Goal: Information Seeking & Learning: Understand process/instructions

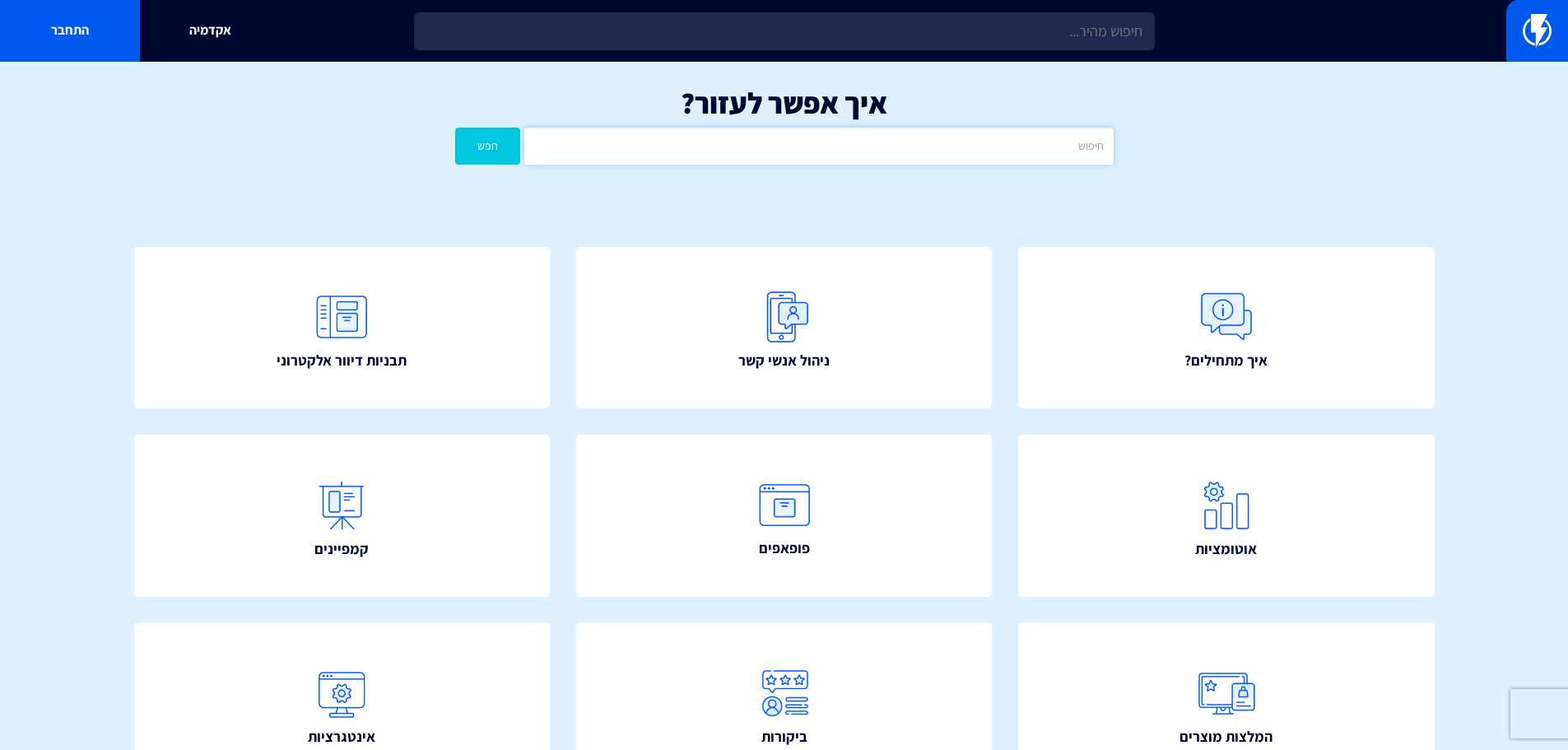
click at [748, 146] on input "text" at bounding box center [818, 145] width 588 height 37
type input "אימות דומיין"
click at [455, 127] on button "חפש" at bounding box center [488, 145] width 66 height 37
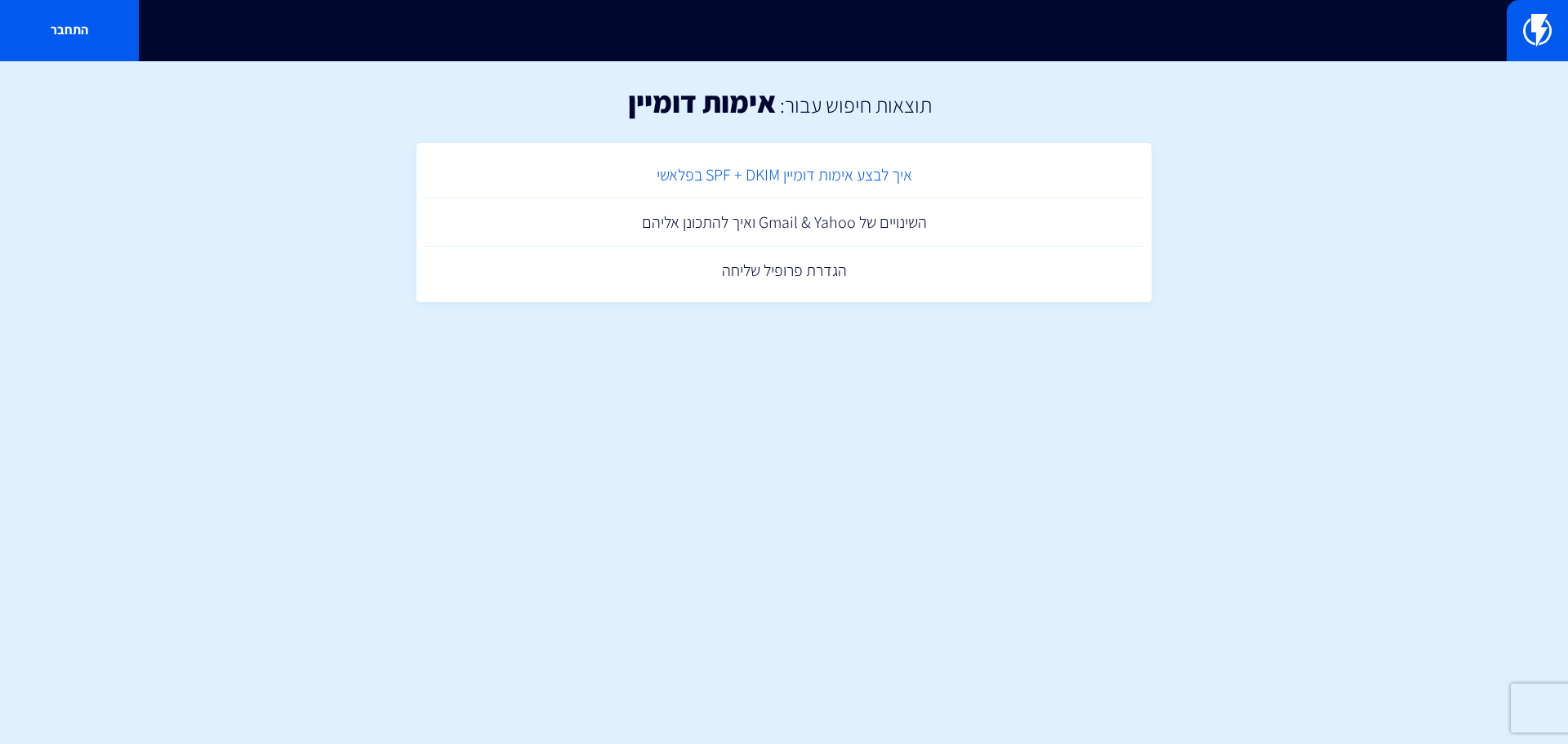
click at [861, 177] on link "איך לבצע אימות דומיין SPF + DKIM בפלאשי" at bounding box center [783, 175] width 719 height 48
